Goal: Task Accomplishment & Management: Use online tool/utility

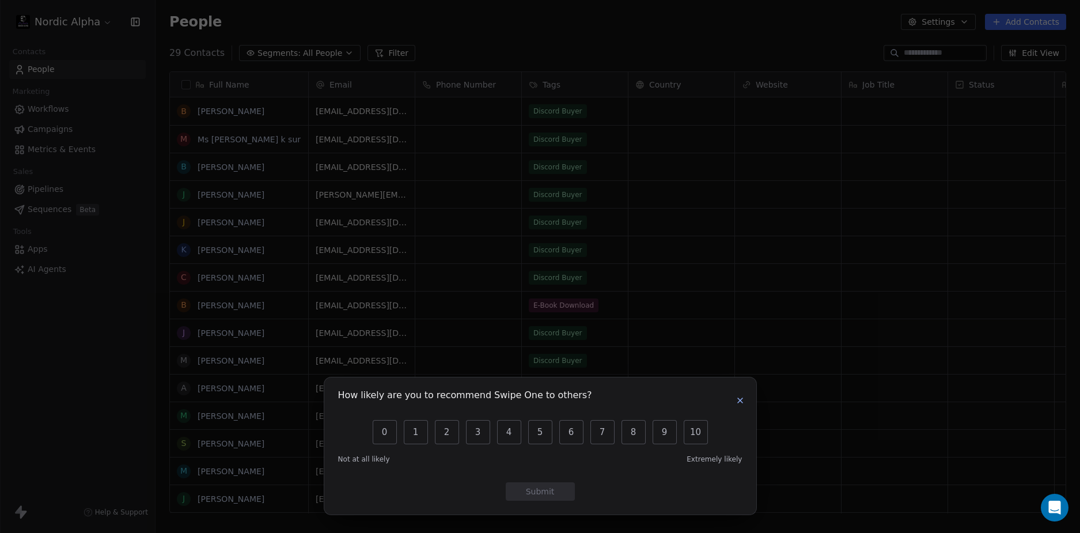
scroll to position [460, 916]
click at [745, 398] on button "button" at bounding box center [740, 400] width 14 height 14
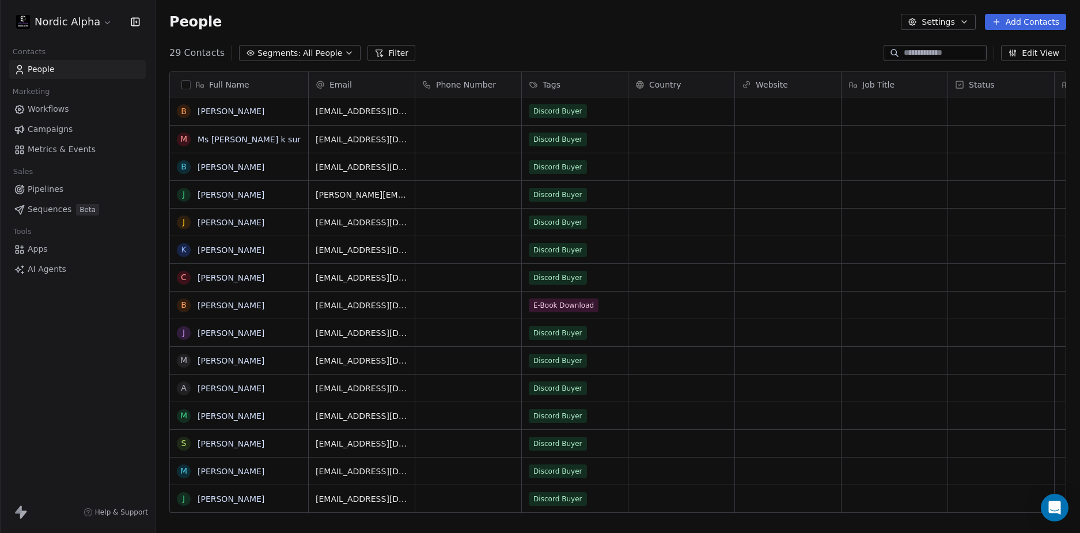
click at [47, 108] on span "Workflows" at bounding box center [48, 109] width 41 height 12
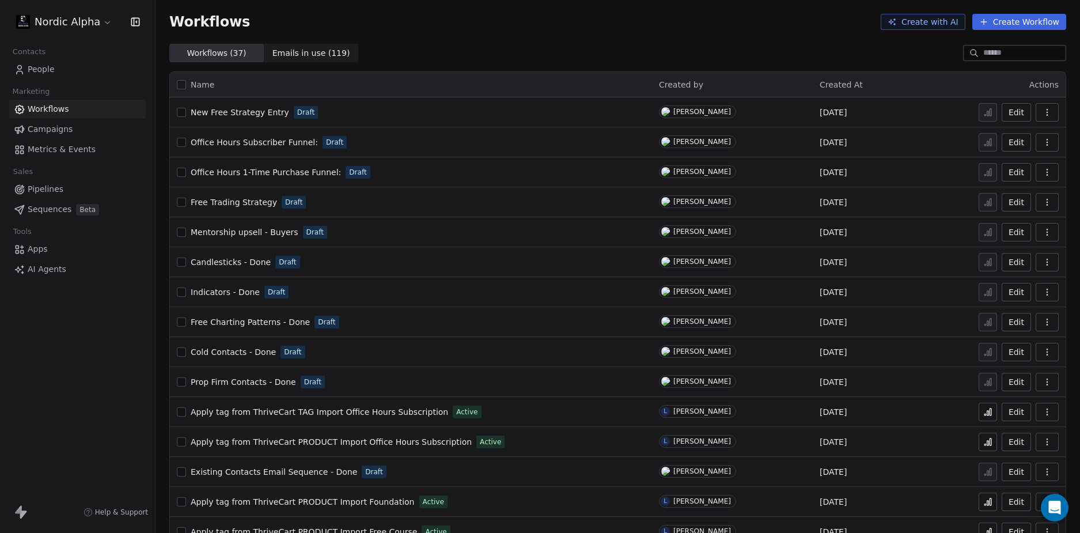
click at [562, 46] on div "Workflows ( 37 ) Workflows ( 37 ) Emails in use ( 119 ) Emails in use ( 119 )" at bounding box center [617, 53] width 924 height 18
click at [486, 62] on div "Workflows ( 37 ) Workflows ( 37 ) Emails in use ( 119 ) Emails in use ( 119 )" at bounding box center [617, 53] width 924 height 18
click at [480, 51] on div "Workflows ( 37 ) Workflows ( 37 ) Emails in use ( 119 ) Emails in use ( 119 )" at bounding box center [617, 53] width 924 height 18
click at [477, 52] on div "Workflows ( 37 ) Workflows ( 37 ) Emails in use ( 119 ) Emails in use ( 119 )" at bounding box center [617, 53] width 924 height 18
click at [251, 319] on span "Free Charting Patterns - Done" at bounding box center [250, 321] width 119 height 9
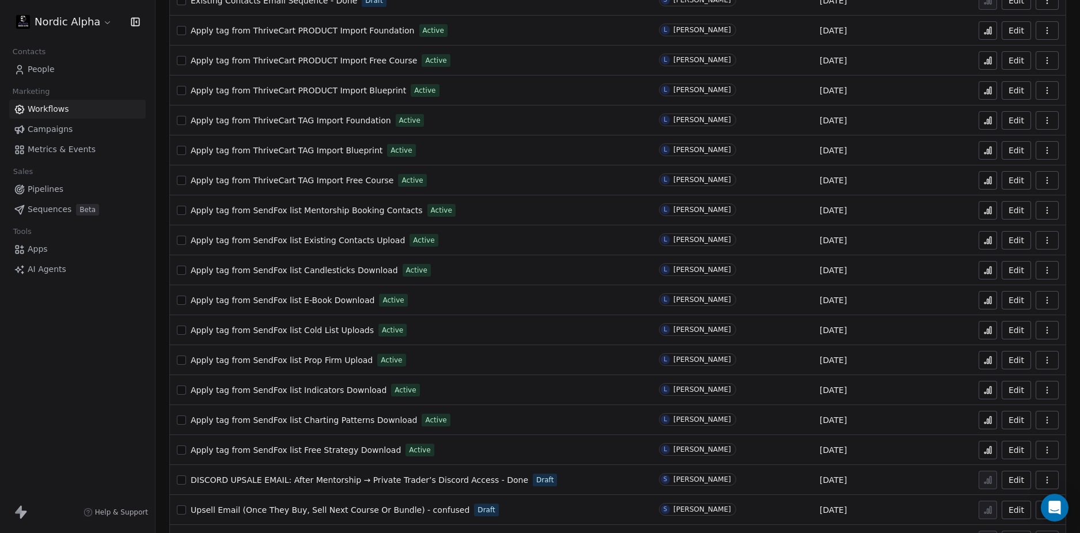
scroll to position [682, 0]
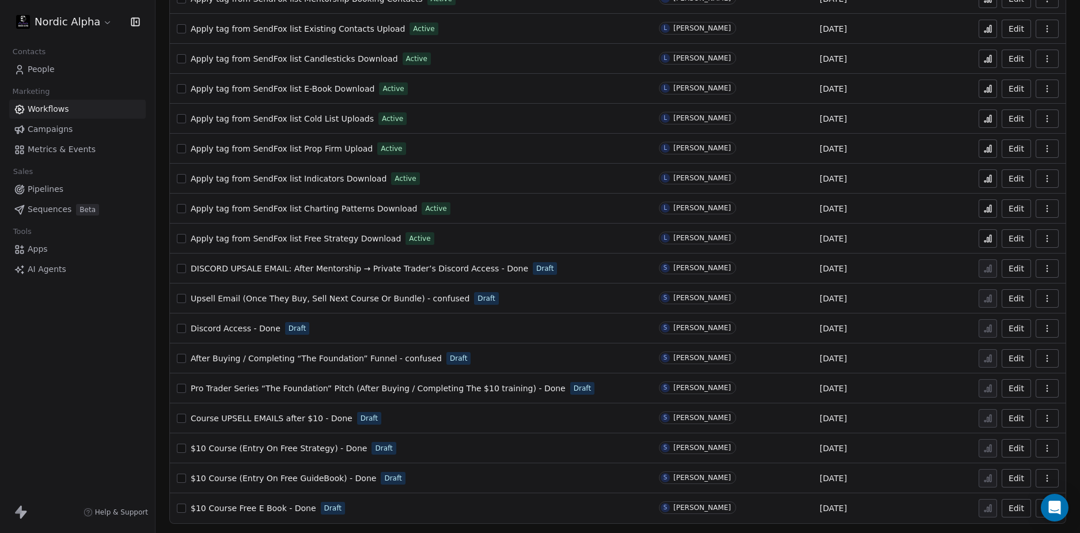
click at [297, 473] on span "$10 Course (Entry On Free GuideBook) - Done" at bounding box center [283, 477] width 185 height 9
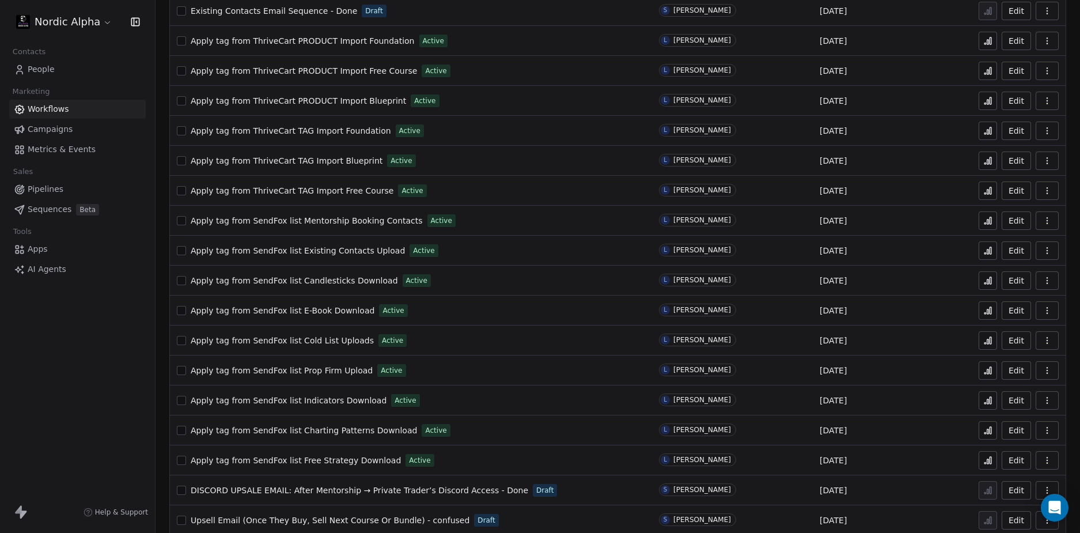
scroll to position [682, 0]
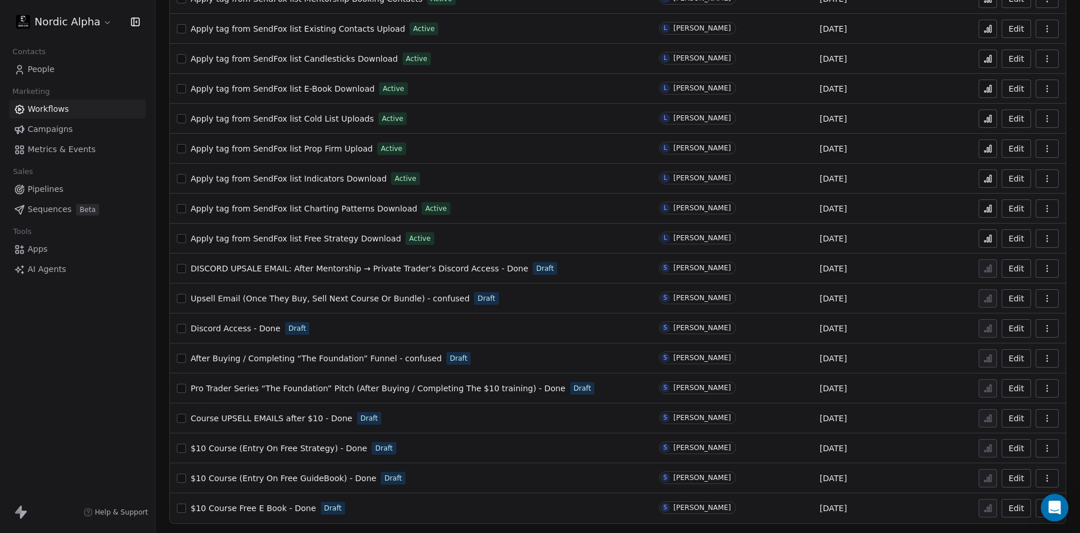
click at [98, 411] on div "Nordic Alpha Contacts People Marketing Workflows Campaigns Metrics & Events Sal…" at bounding box center [77, 266] width 155 height 533
click at [421, 476] on div "$10 Course (Entry On Free GuideBook) - Done Draft" at bounding box center [411, 478] width 468 height 16
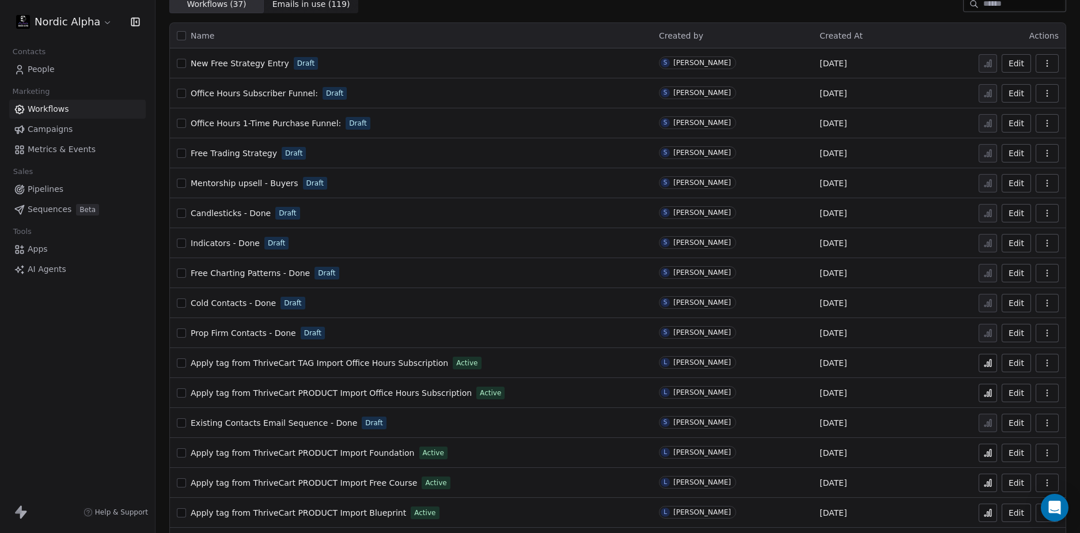
scroll to position [0, 0]
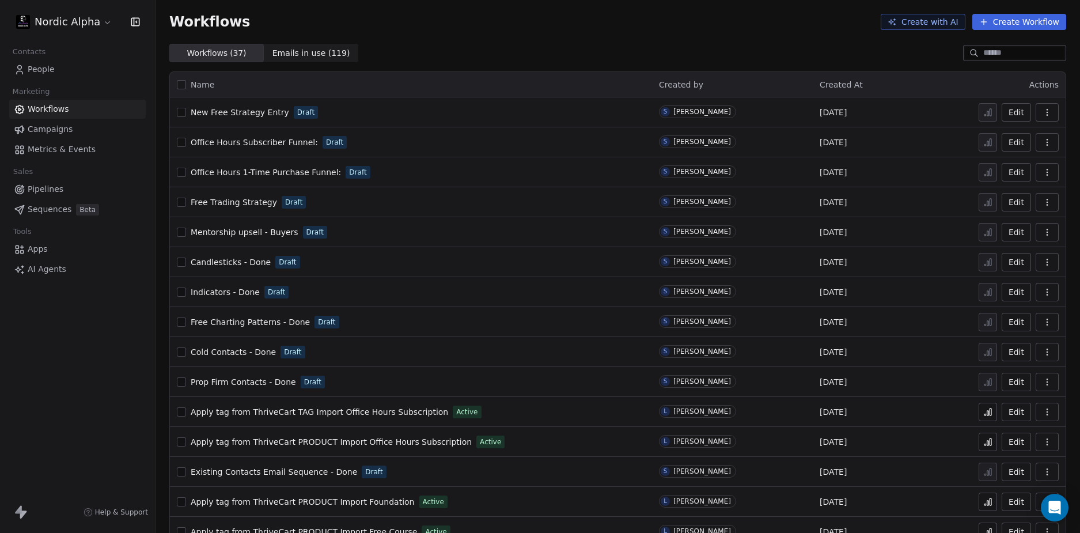
click at [454, 39] on div "Workflows Create with AI Create Workflow" at bounding box center [617, 22] width 924 height 44
click at [249, 113] on span "New Free Strategy Entry" at bounding box center [240, 112] width 98 height 9
